Goal: Information Seeking & Learning: Learn about a topic

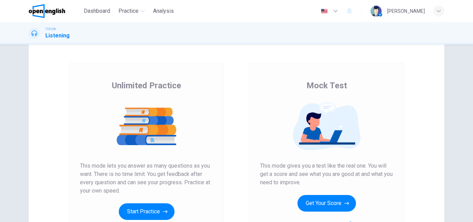
scroll to position [35, 0]
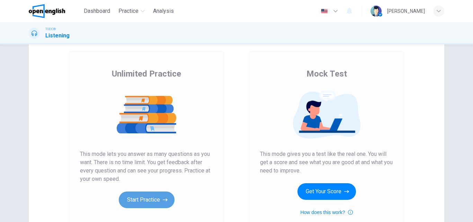
click at [146, 199] on button "Start Practice" at bounding box center [147, 199] width 56 height 17
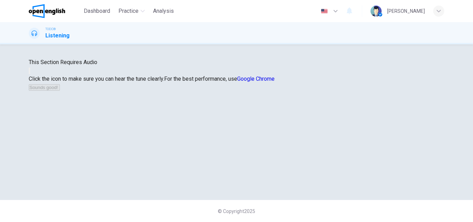
click at [29, 72] on icon "button" at bounding box center [29, 72] width 0 height 0
click at [60, 91] on button "Sounds good!" at bounding box center [44, 87] width 31 height 7
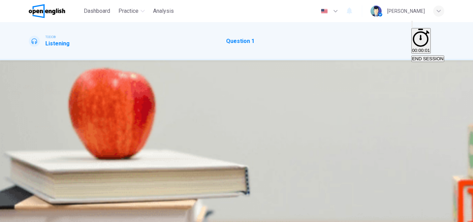
scroll to position [0, 0]
click at [32, 123] on button "button" at bounding box center [32, 120] width 6 height 6
type input "*"
click at [37, 106] on div "B" at bounding box center [35, 103] width 3 height 5
click at [34, 215] on span "SUBMIT" at bounding box center [25, 217] width 17 height 5
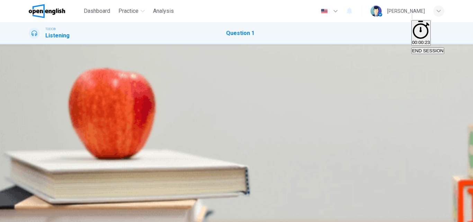
scroll to position [69, 0]
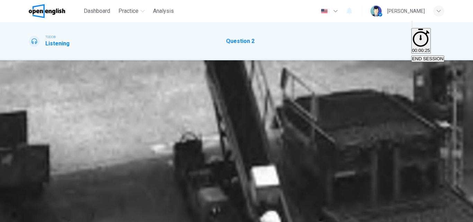
click at [32, 123] on button "button" at bounding box center [32, 120] width 6 height 6
click at [32, 120] on icon "button" at bounding box center [32, 120] width 0 height 0
click at [42, 102] on div "C" at bounding box center [39, 103] width 3 height 5
click at [34, 215] on span "SUBMIT" at bounding box center [25, 217] width 17 height 5
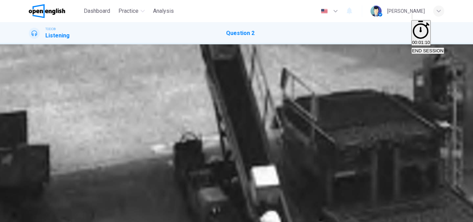
scroll to position [118, 0]
type input "**"
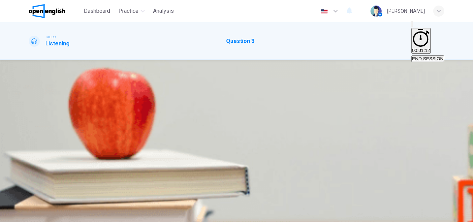
click at [32, 120] on icon "button" at bounding box center [32, 120] width 0 height 0
type input "*"
click at [33, 106] on div "A" at bounding box center [30, 103] width 3 height 5
click at [38, 215] on icon "button" at bounding box center [36, 217] width 4 height 4
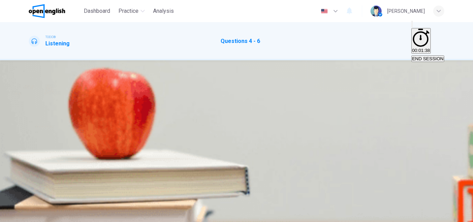
click at [32, 182] on icon "button" at bounding box center [32, 182] width 0 height 0
drag, startPoint x: 74, startPoint y: 121, endPoint x: 46, endPoint y: 117, distance: 28.7
click at [46, 187] on div at bounding box center [237, 187] width 416 height 0
drag, startPoint x: 79, startPoint y: 123, endPoint x: 52, endPoint y: 117, distance: 27.9
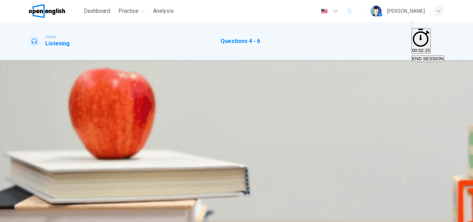
click at [29, 187] on span at bounding box center [29, 187] width 0 height 0
click at [59, 105] on div "C" at bounding box center [54, 102] width 9 height 5
click at [80, 129] on div "A" at bounding box center [54, 131] width 51 height 5
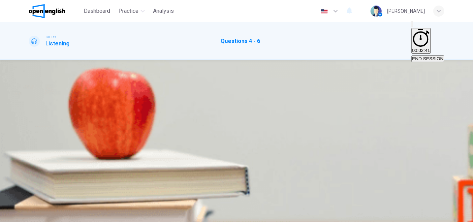
scroll to position [118, 0]
click at [109, 144] on div "C" at bounding box center [101, 146] width 15 height 5
type input "*"
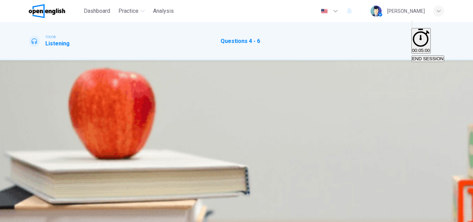
click at [39, 215] on button "SUBMIT" at bounding box center [27, 218] width 23 height 7
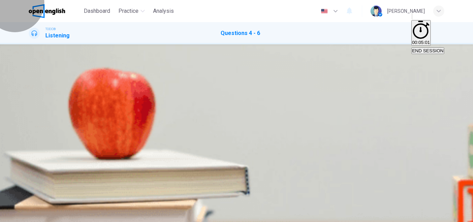
click at [418, 47] on button "END SESSION" at bounding box center [427, 50] width 33 height 7
